Goal: Information Seeking & Learning: Check status

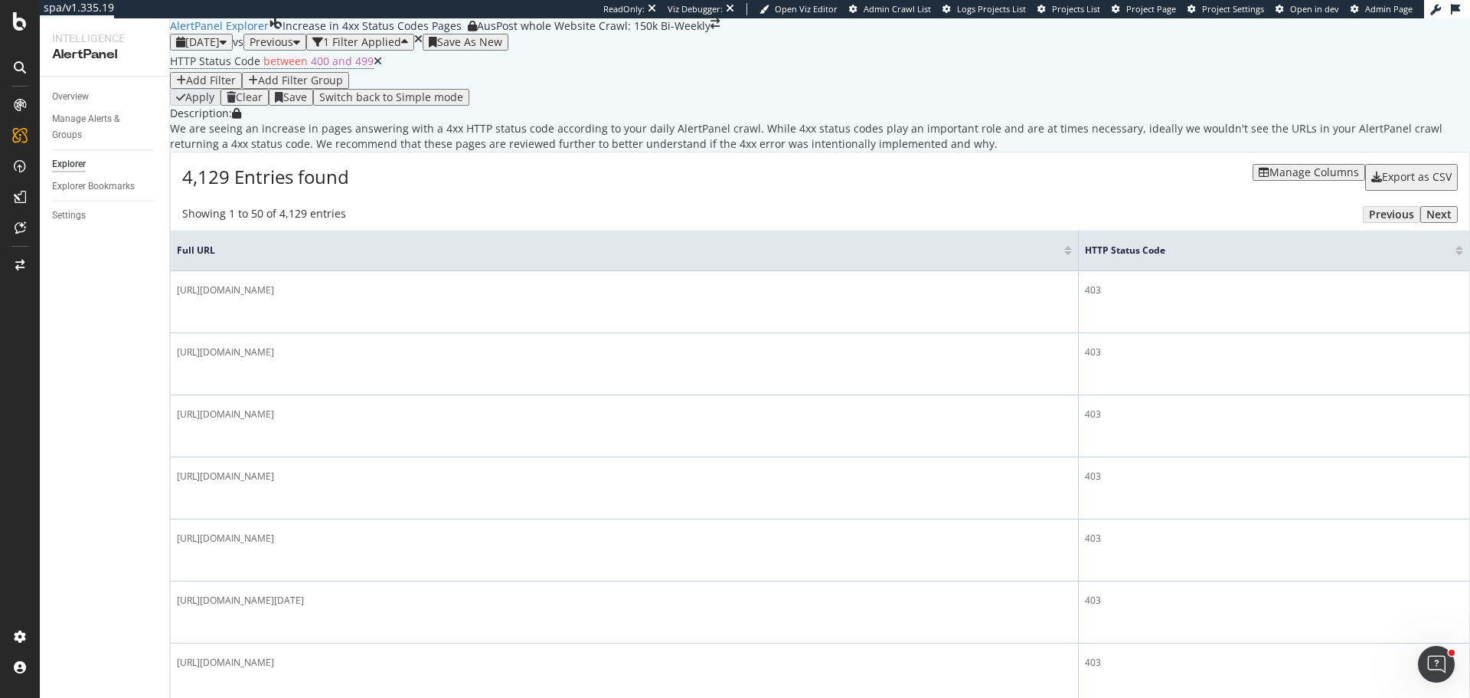
click at [227, 48] on div "[DATE]" at bounding box center [201, 42] width 51 height 12
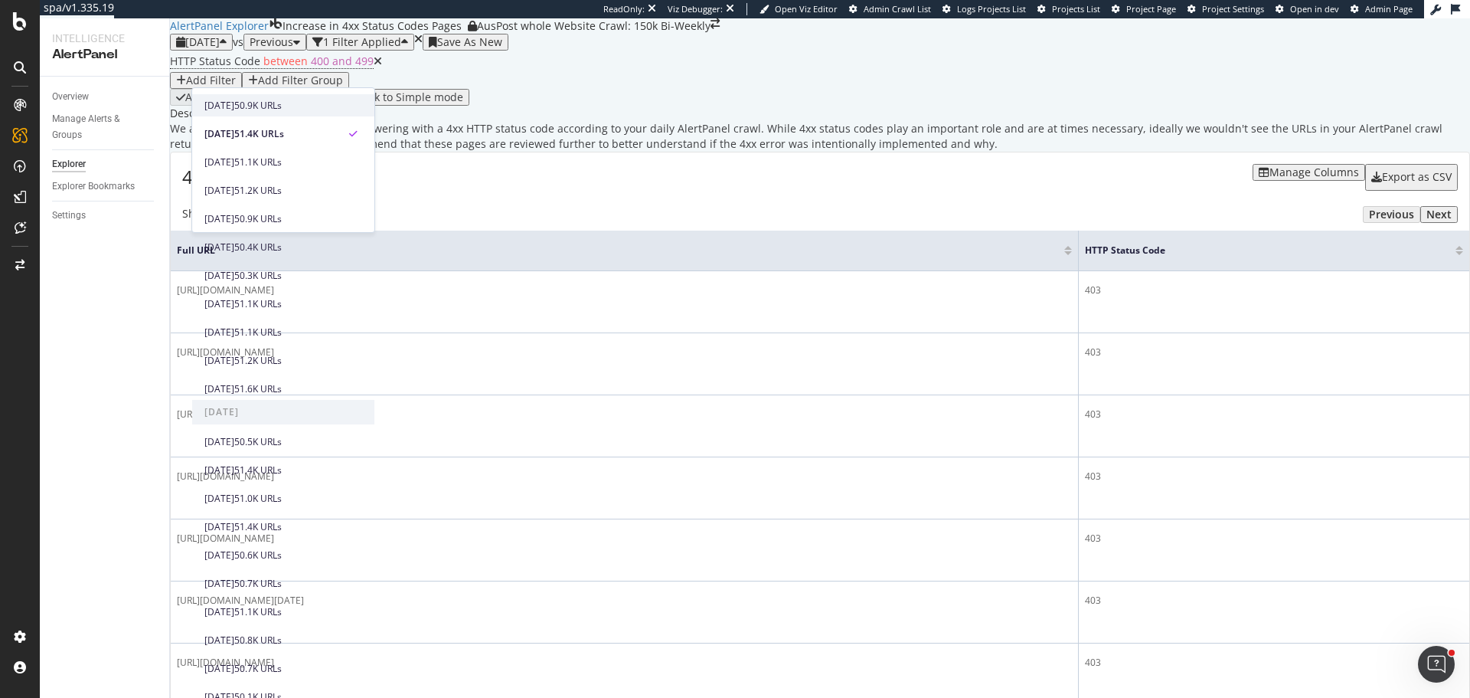
click at [282, 103] on div "50.9K URLs" at bounding box center [257, 106] width 47 height 14
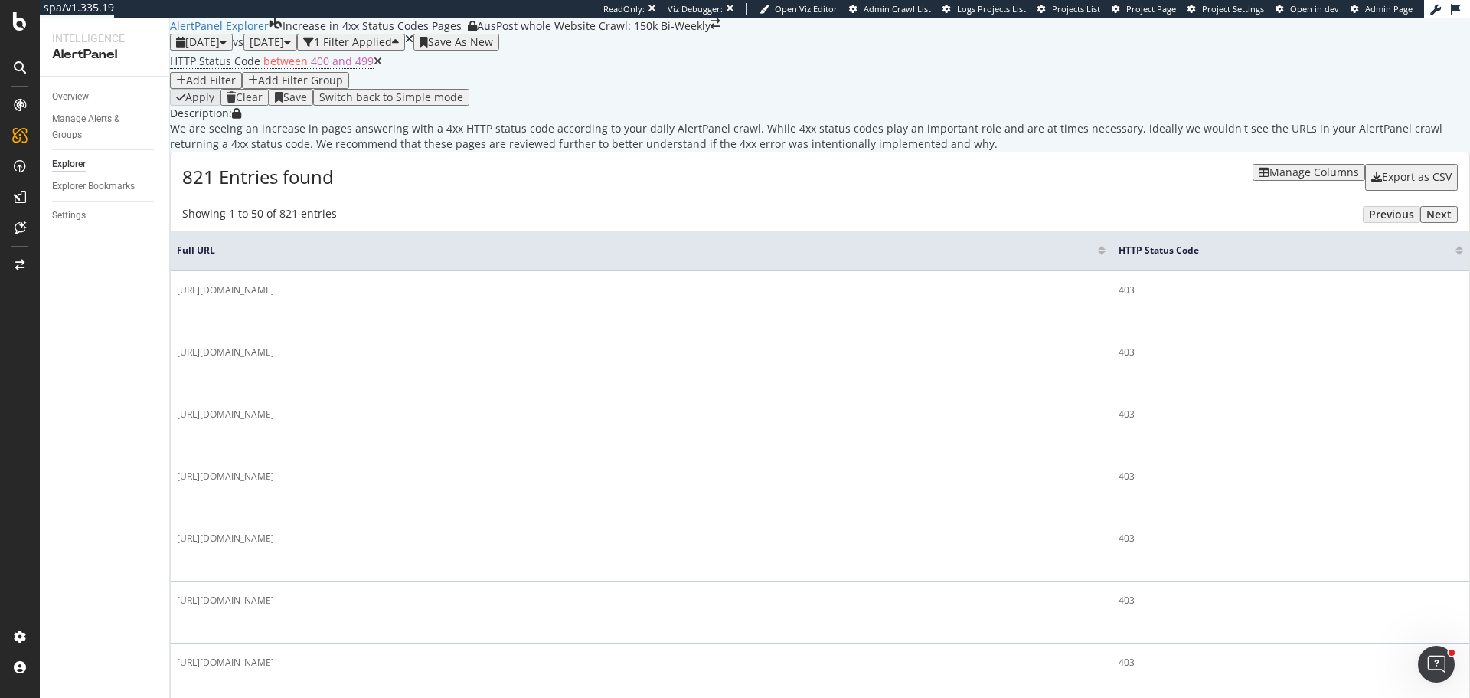
click at [220, 49] on span "2025 Aug. 12th" at bounding box center [202, 41] width 34 height 15
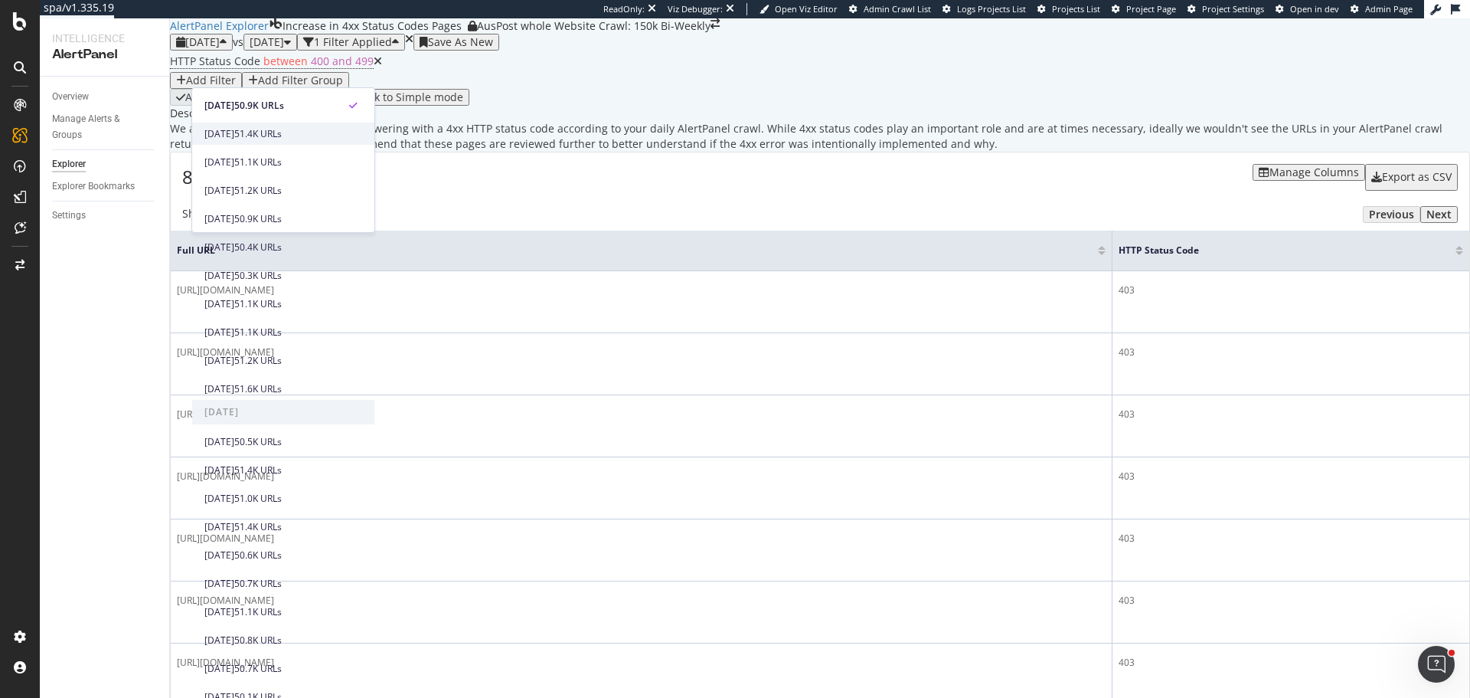
click at [234, 131] on div "2025 Aug. 11th" at bounding box center [219, 134] width 30 height 14
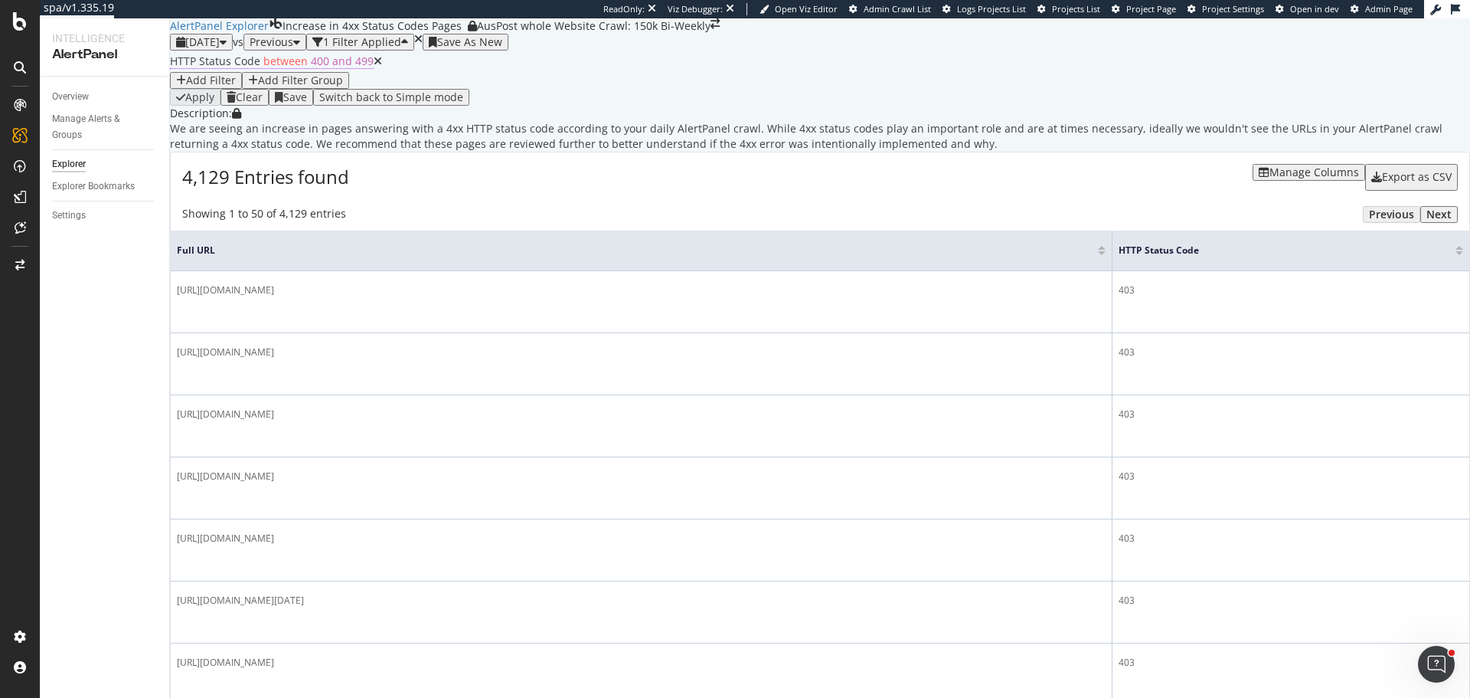
click at [297, 68] on span "between" at bounding box center [285, 61] width 44 height 15
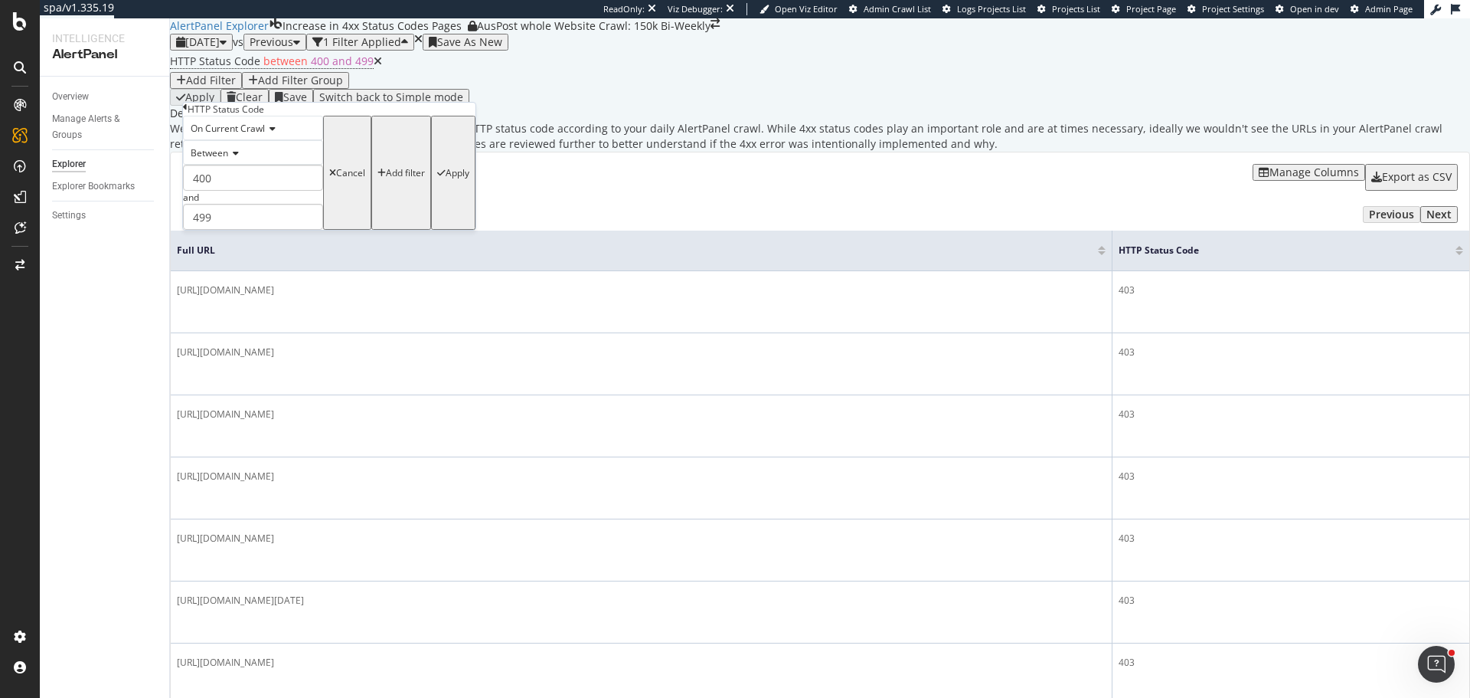
click at [228, 159] on span "Between" at bounding box center [210, 152] width 38 height 13
click at [250, 181] on div "Equal to" at bounding box center [253, 173] width 139 height 16
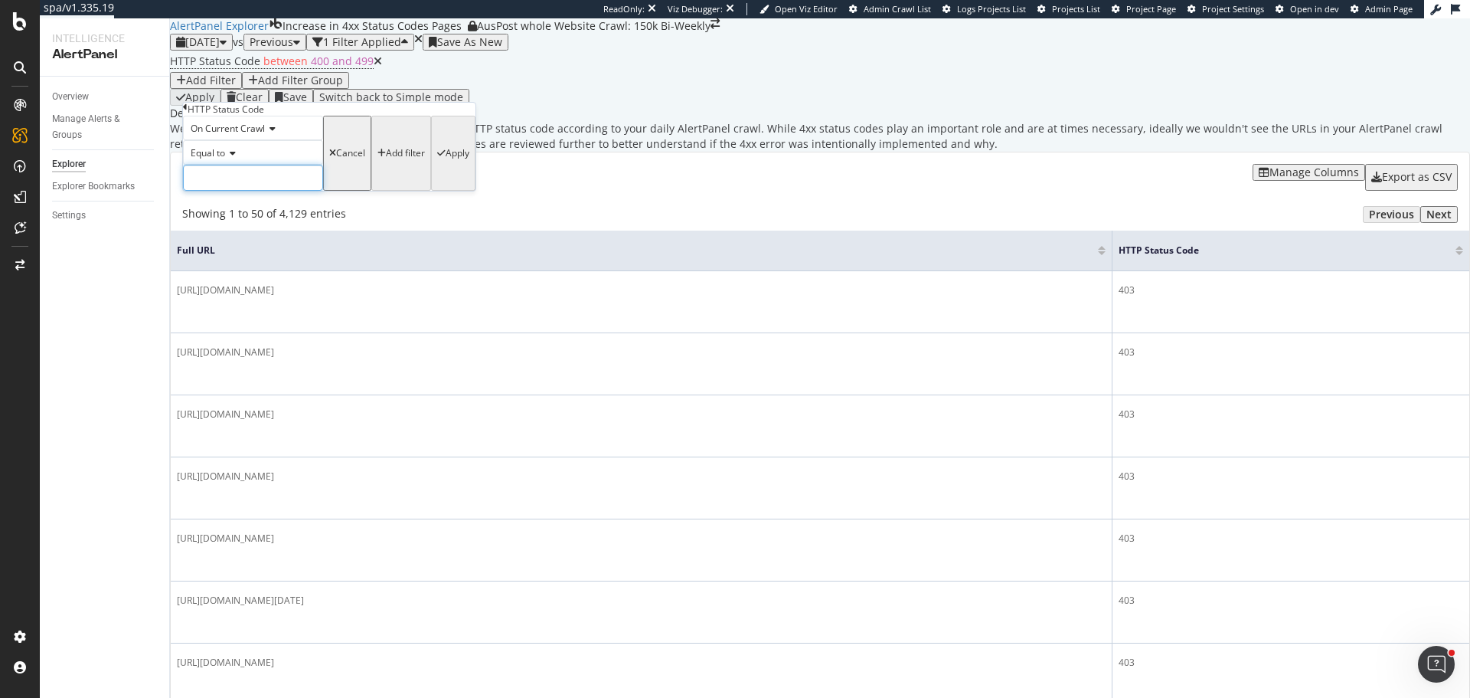
click at [250, 191] on input "number" at bounding box center [253, 178] width 140 height 26
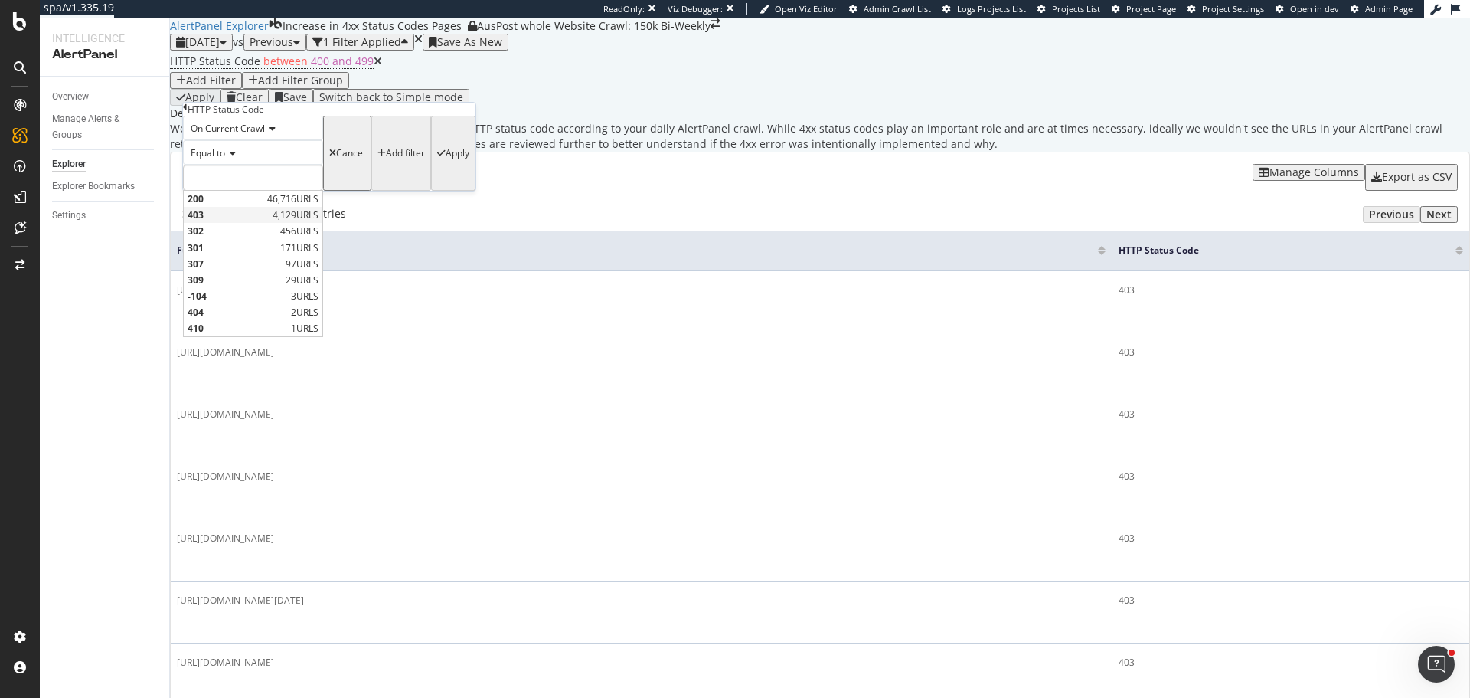
click at [250, 221] on span "403" at bounding box center [228, 214] width 81 height 13
type input "403"
click at [446, 158] on div "Apply" at bounding box center [458, 153] width 24 height 11
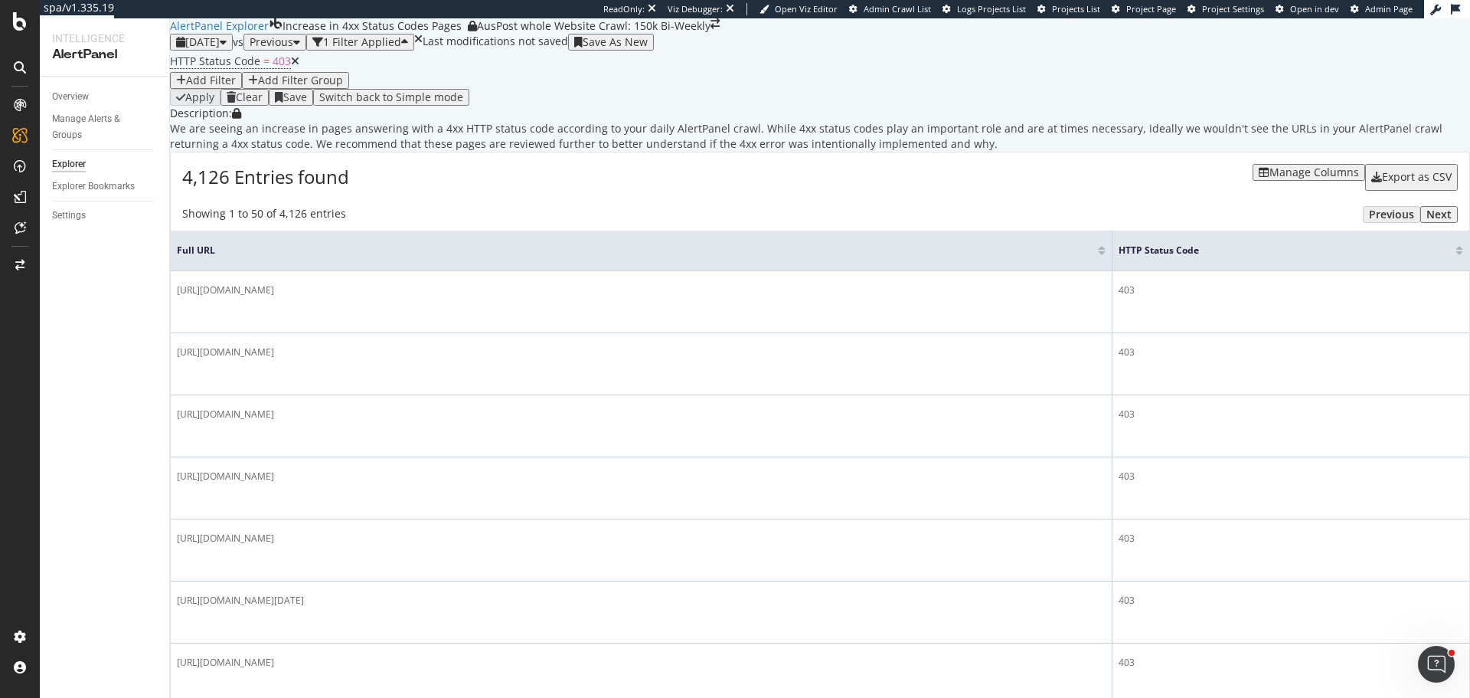
click at [1296, 178] on div "Manage Columns" at bounding box center [1314, 172] width 90 height 12
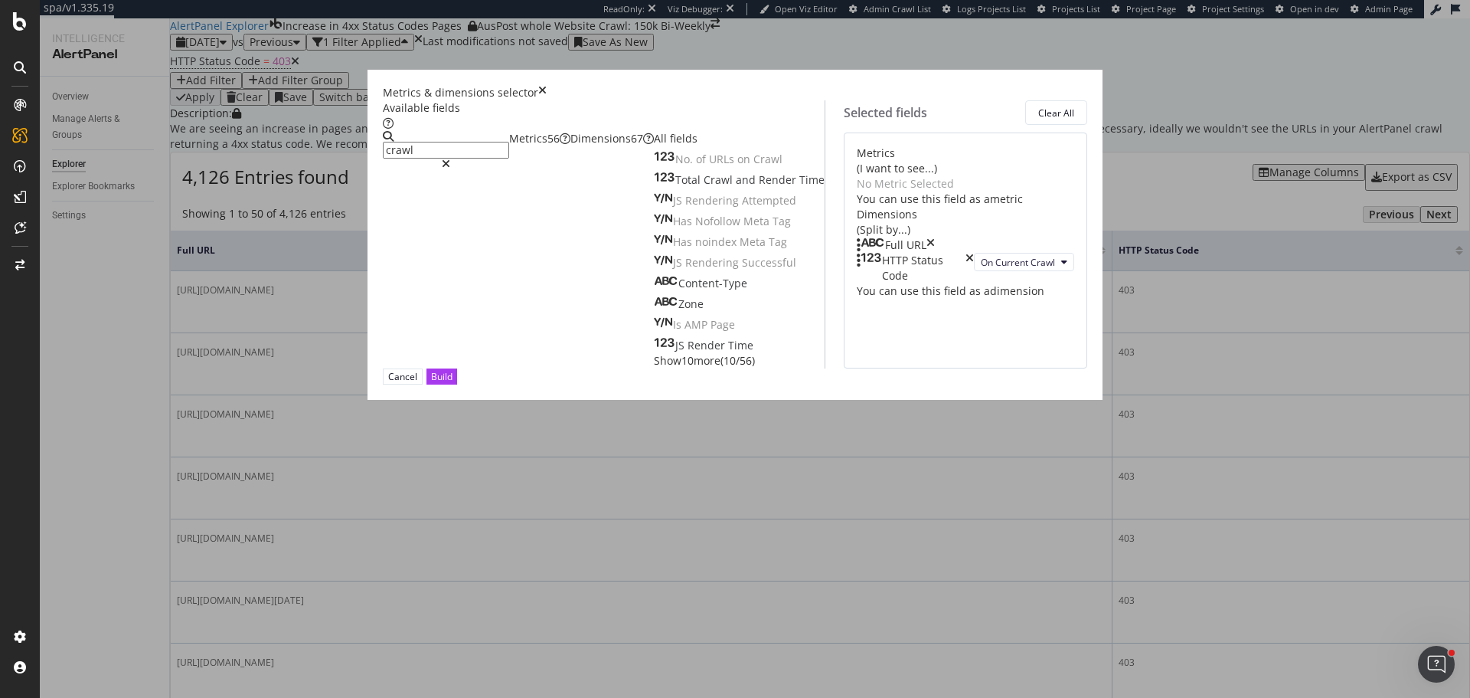
click at [654, 368] on span "Show 10 more" at bounding box center [687, 360] width 67 height 15
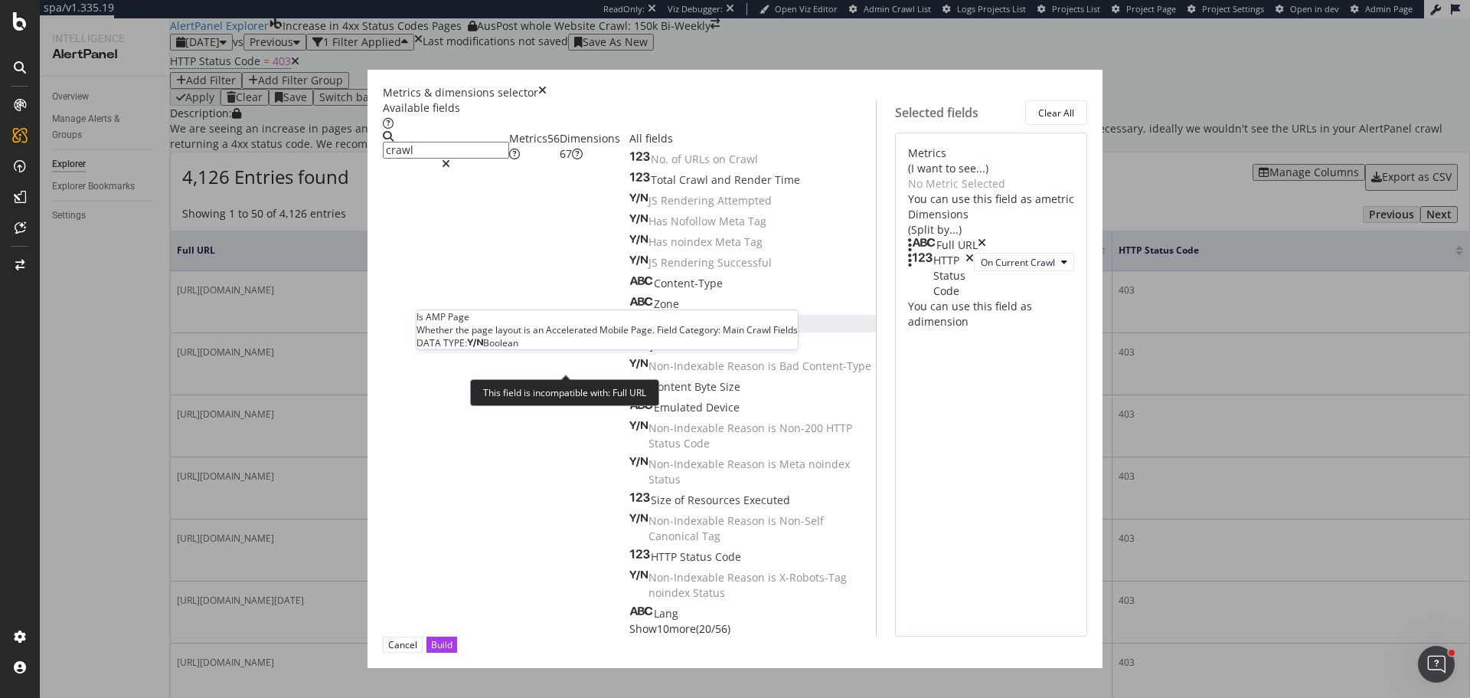
scroll to position [74, 0]
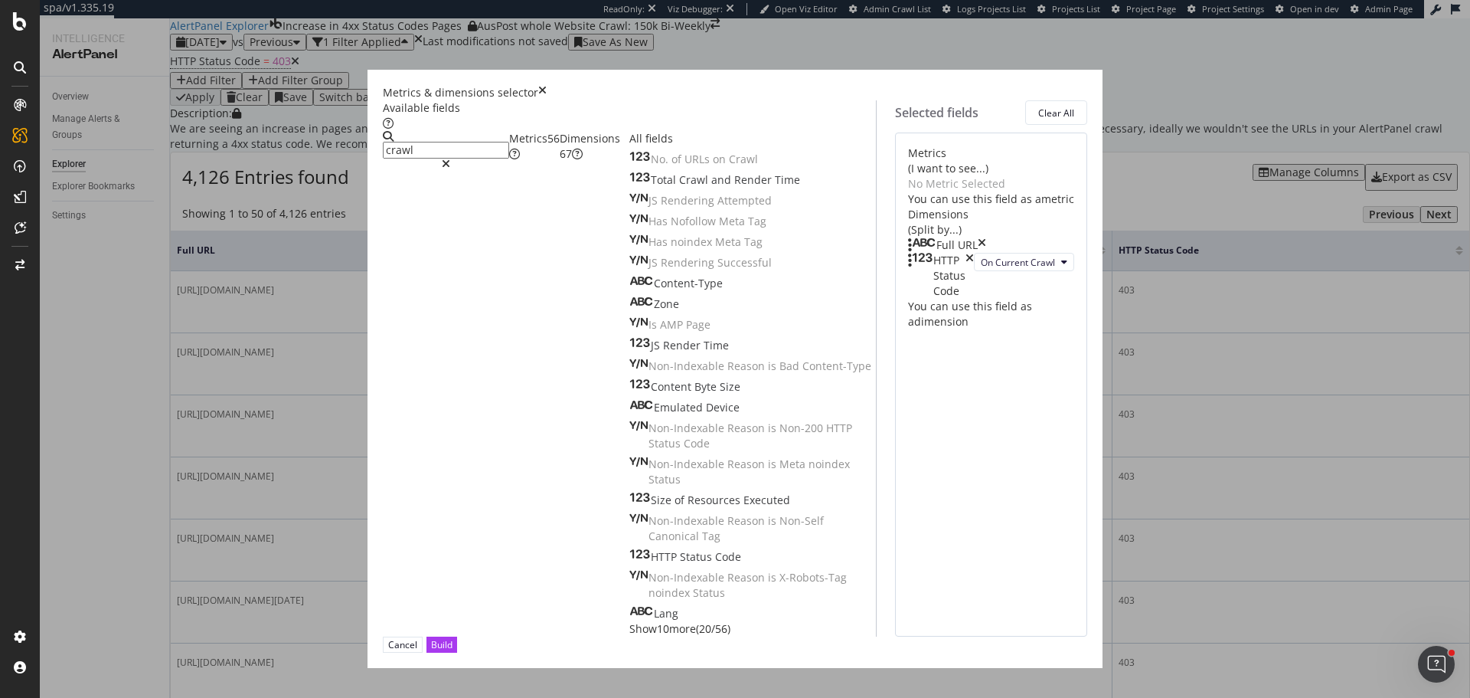
click at [629, 621] on span "Show 10 more" at bounding box center [662, 628] width 67 height 15
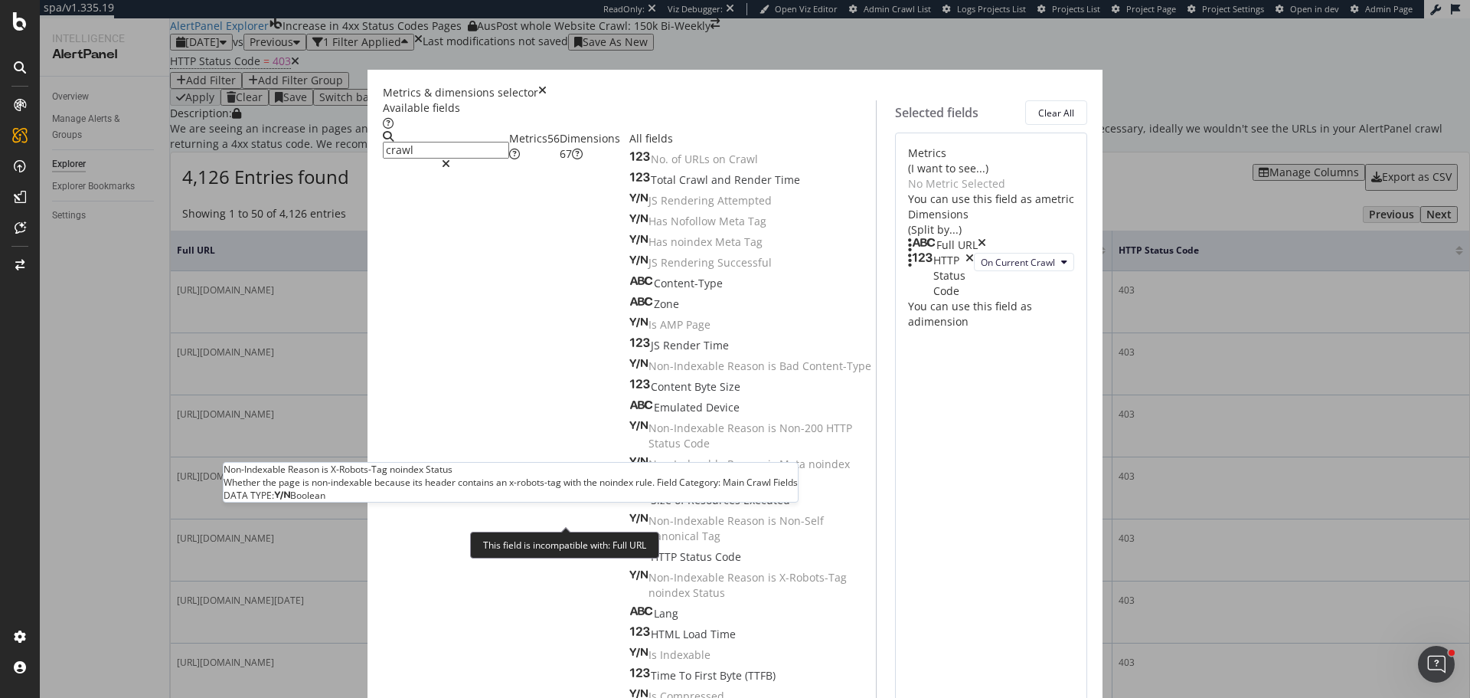
scroll to position [257, 0]
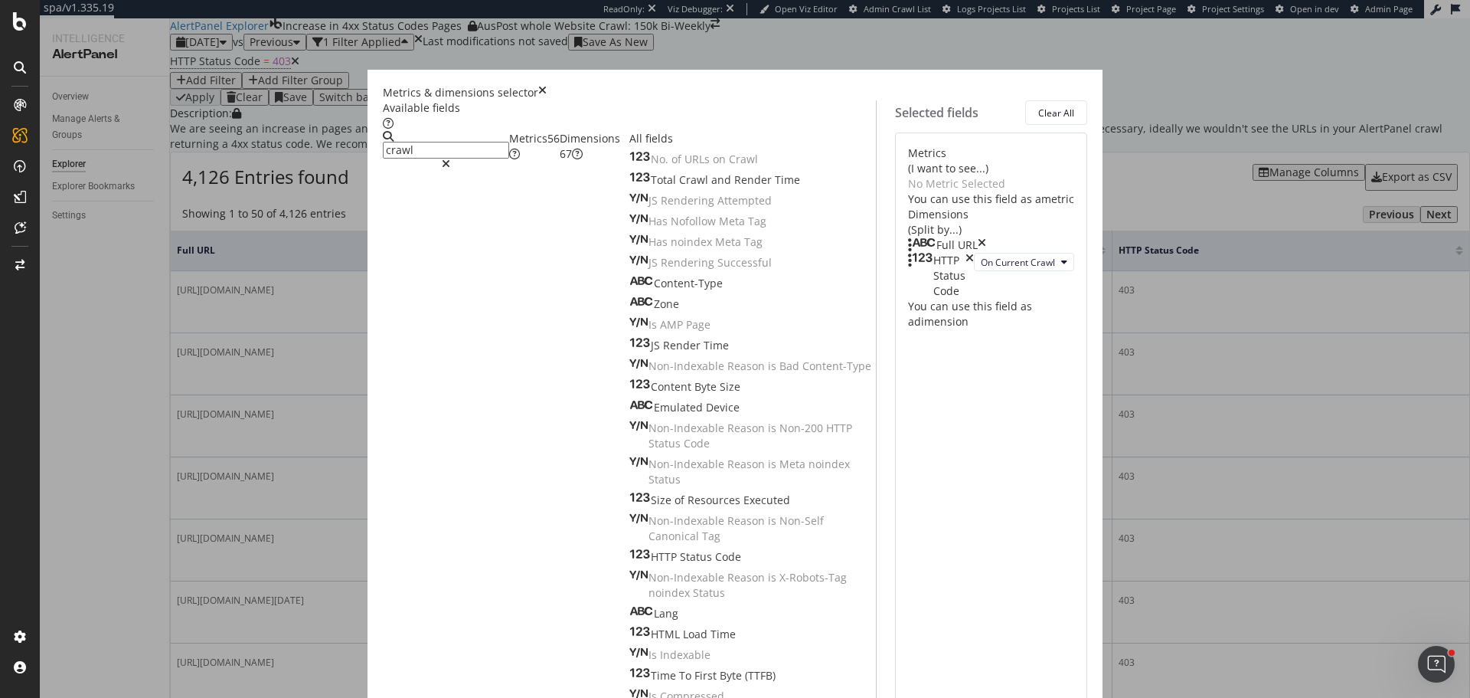
click at [495, 158] on input "crawl" at bounding box center [446, 150] width 126 height 17
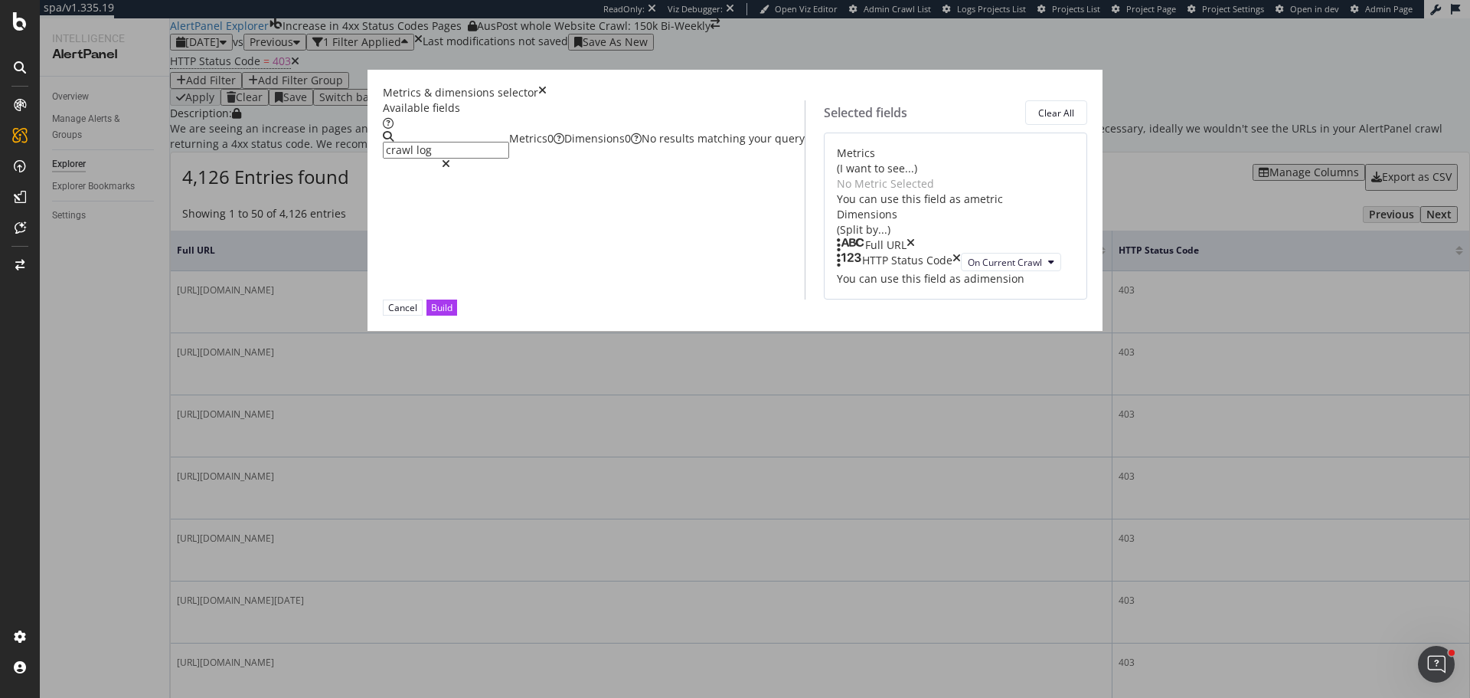
scroll to position [0, 0]
type input "log"
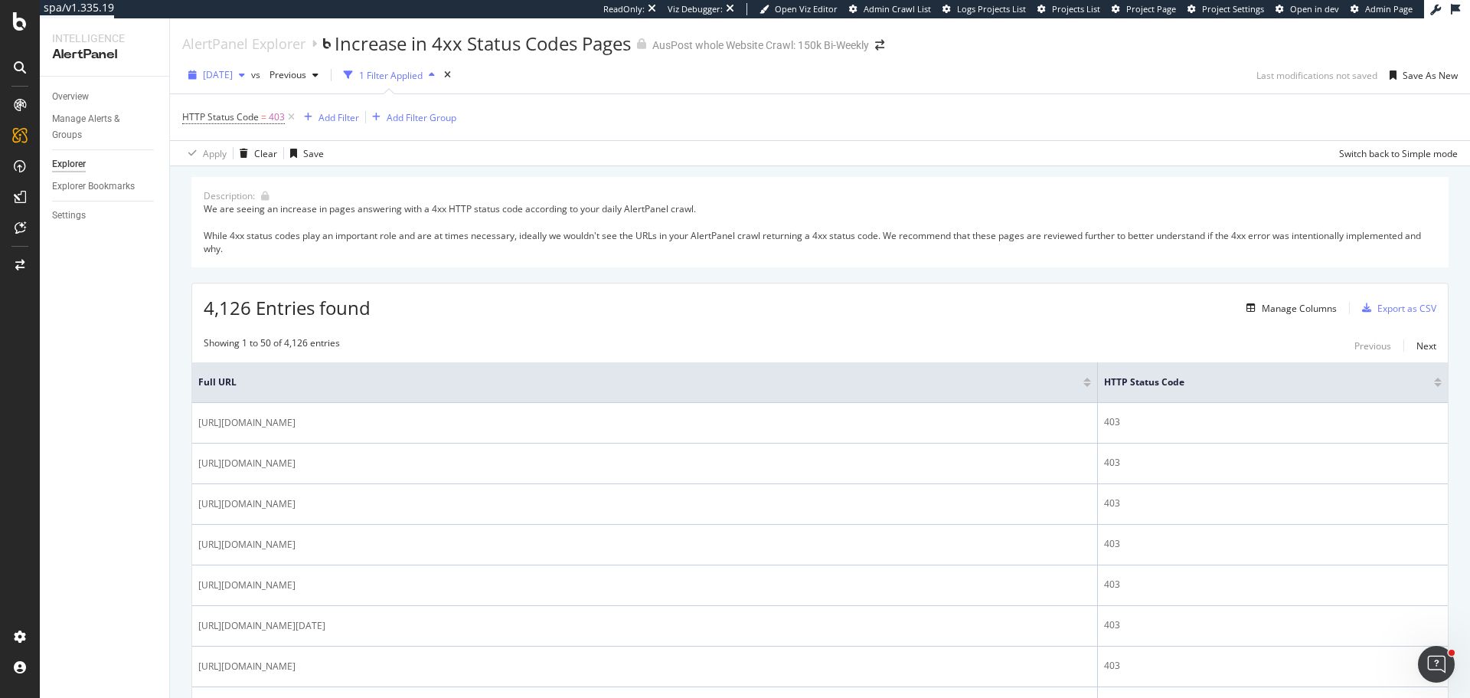
click at [230, 64] on div "[DATE]" at bounding box center [216, 75] width 69 height 23
click at [64, 98] on div "Overview" at bounding box center [70, 97] width 37 height 16
click at [233, 70] on span "[DATE]" at bounding box center [218, 74] width 30 height 13
click at [320, 109] on div "50.9K URLs" at bounding box center [316, 106] width 47 height 14
click at [233, 76] on span "2025 Aug. 12th" at bounding box center [218, 74] width 30 height 13
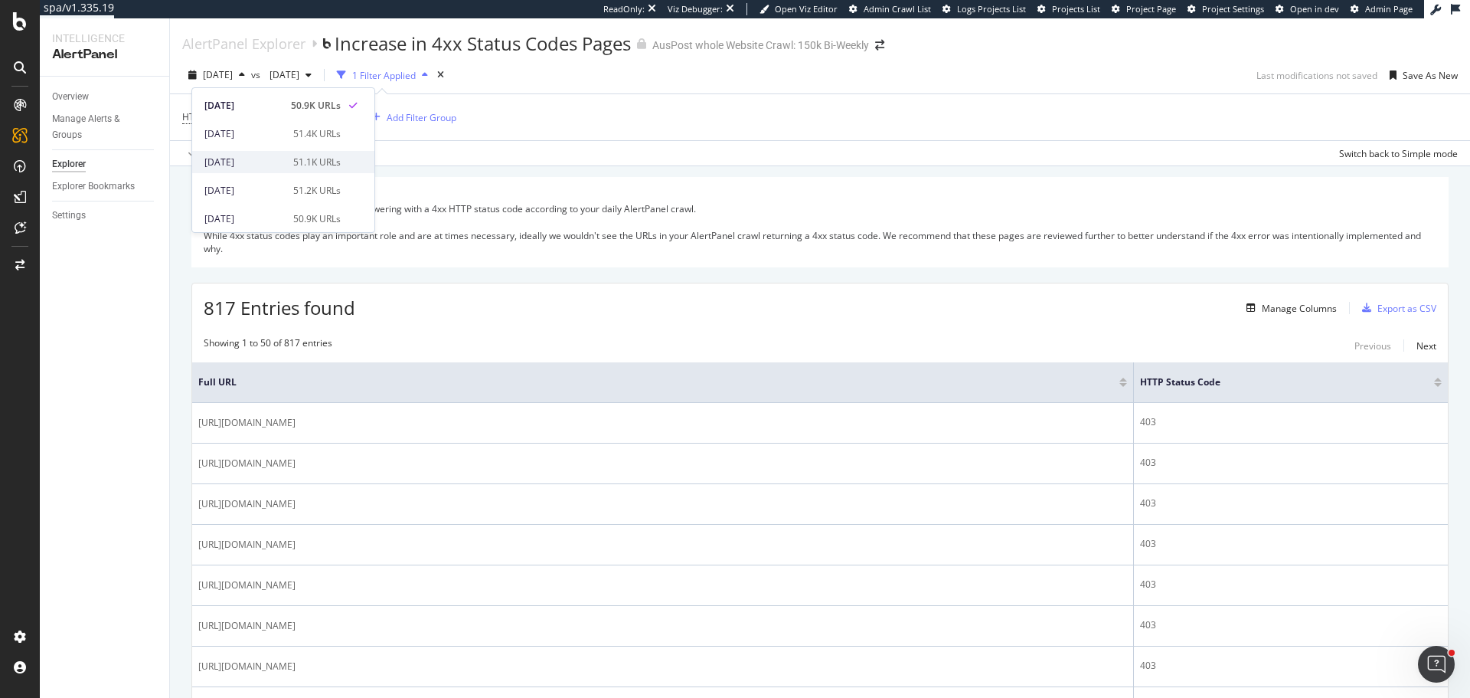
click at [293, 158] on div "51.1K URLs" at bounding box center [316, 162] width 47 height 14
click at [229, 80] on span "2025 Aug. 10th" at bounding box center [218, 74] width 30 height 13
click at [306, 106] on div "50.9K URLs" at bounding box center [316, 106] width 47 height 14
click at [299, 77] on span "2025 Aug. 9th" at bounding box center [281, 74] width 36 height 13
click at [407, 136] on div "51.1K URLs" at bounding box center [410, 134] width 47 height 14
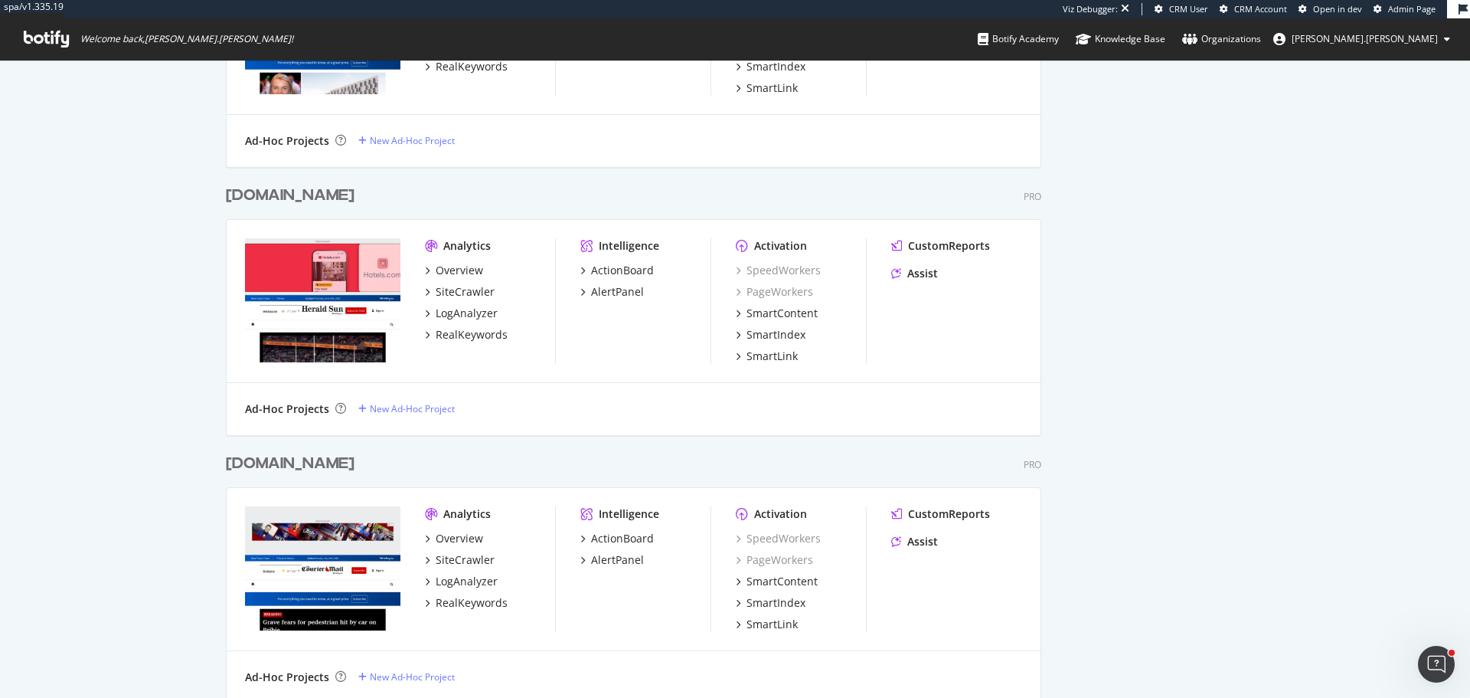
scroll to position [2165, 0]
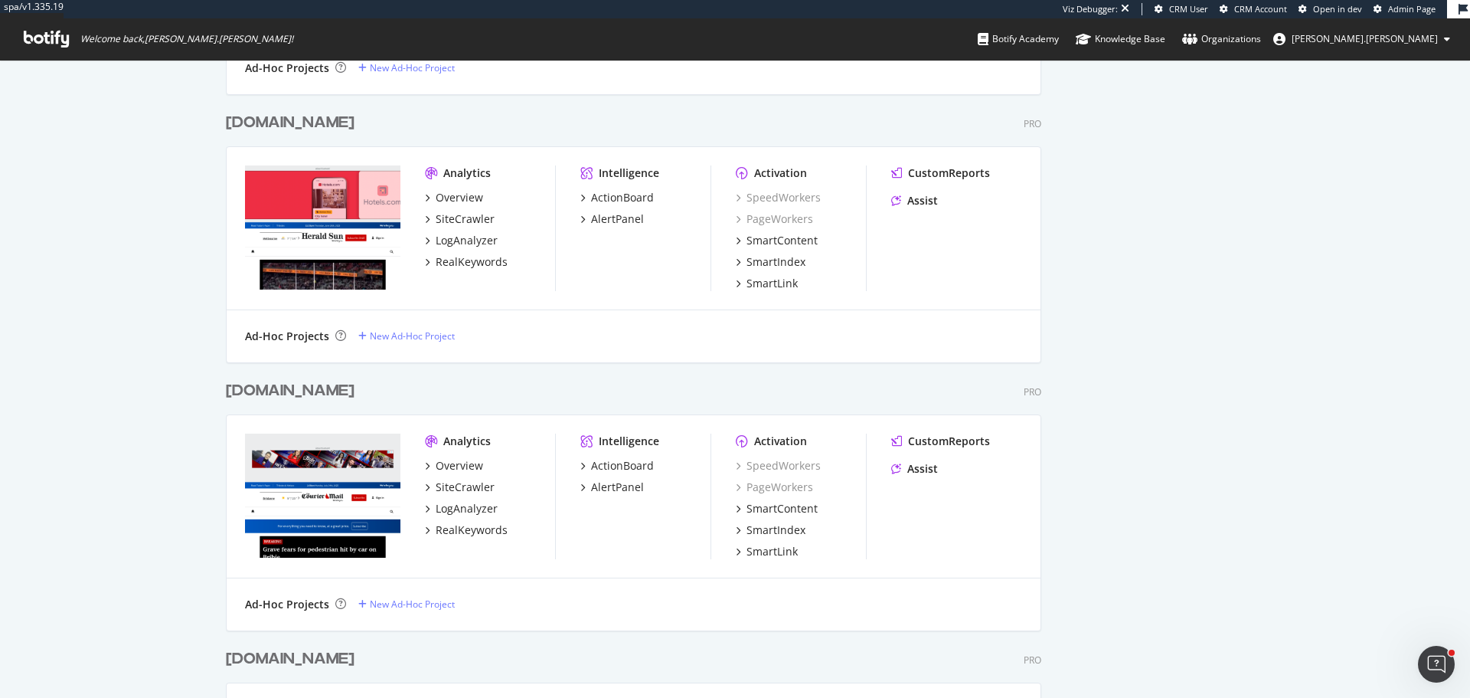
click at [345, 389] on div "[DOMAIN_NAME]" at bounding box center [290, 391] width 129 height 22
